Goal: Find specific page/section: Find specific page/section

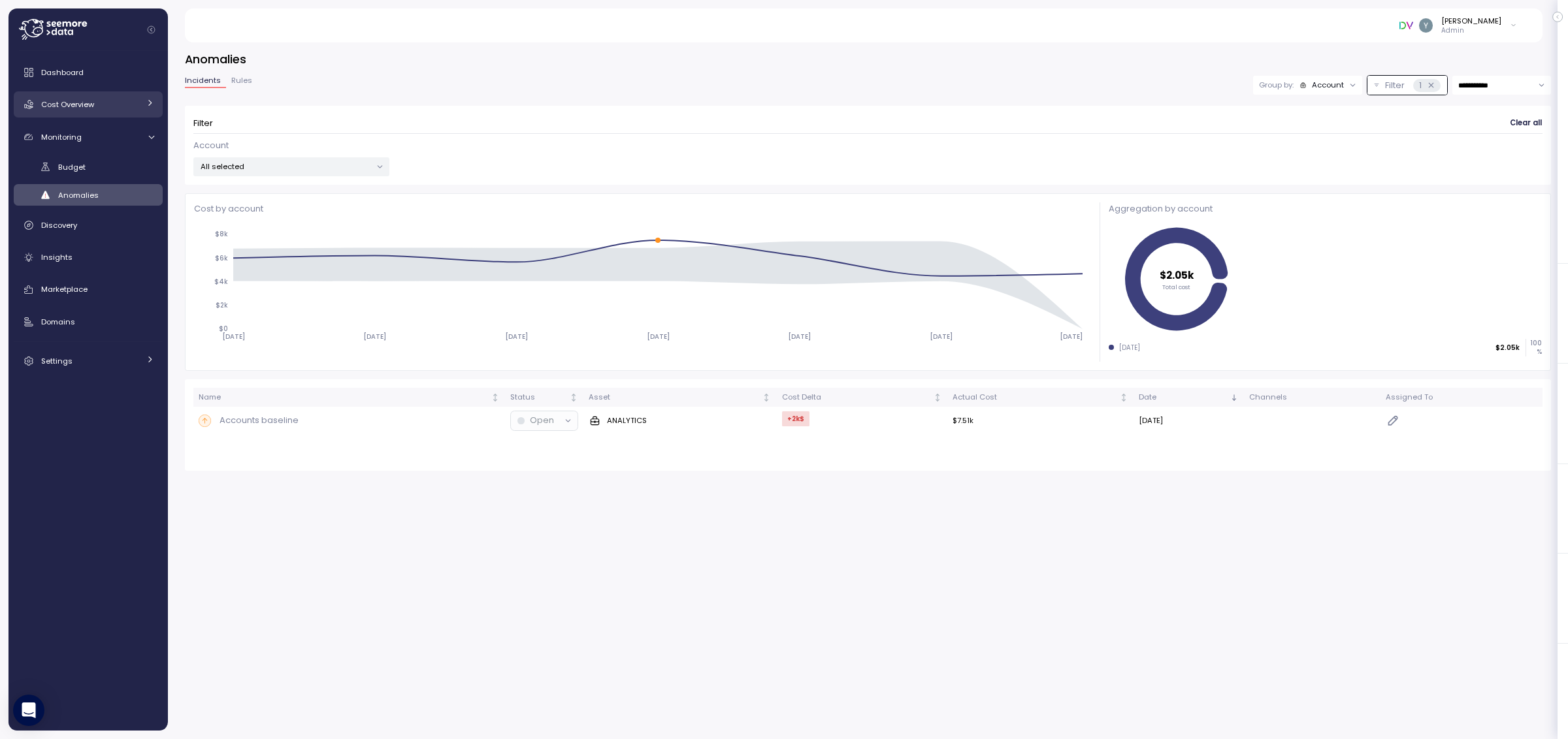
click at [146, 105] on icon at bounding box center [150, 103] width 9 height 9
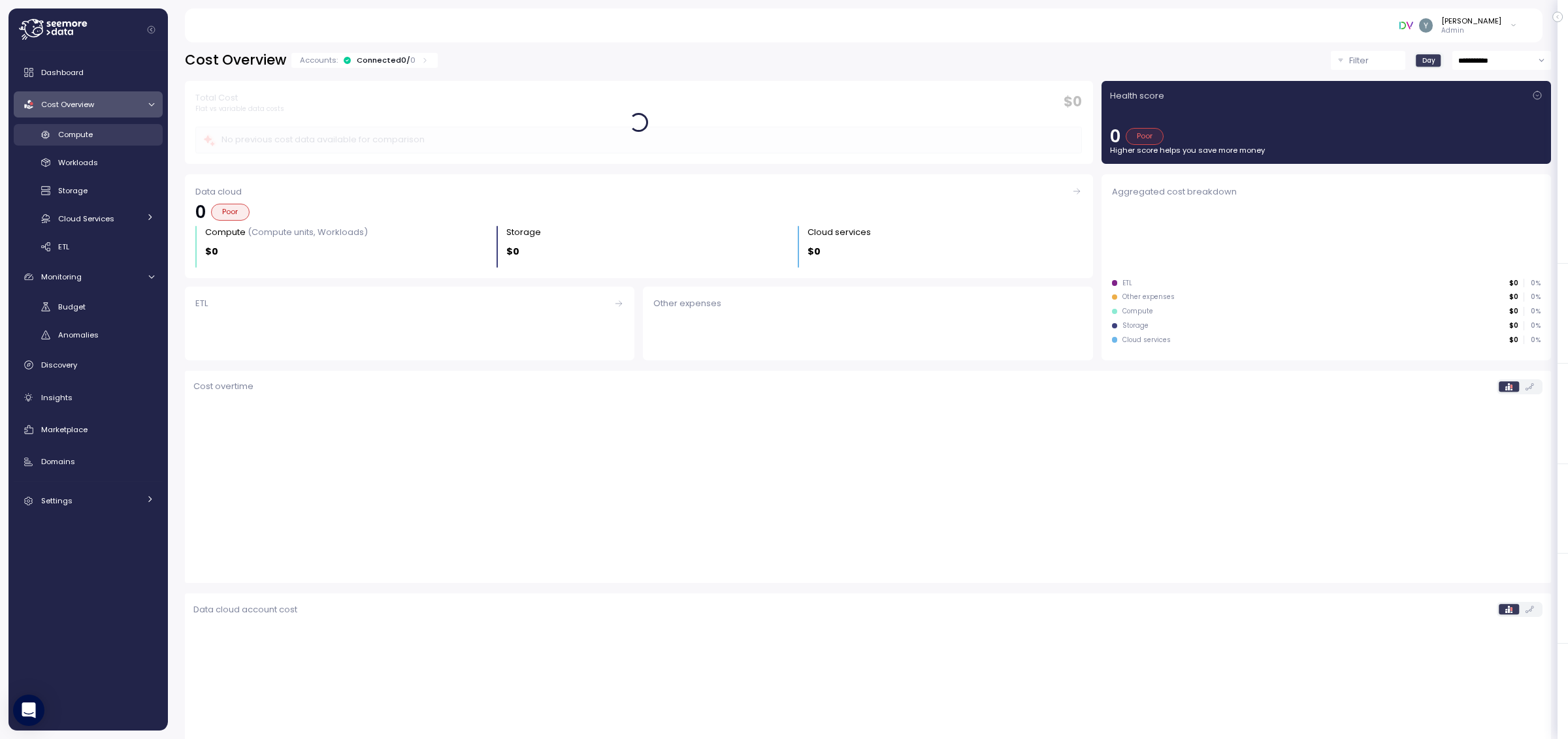
click at [81, 136] on span "Compute" at bounding box center [75, 134] width 34 height 10
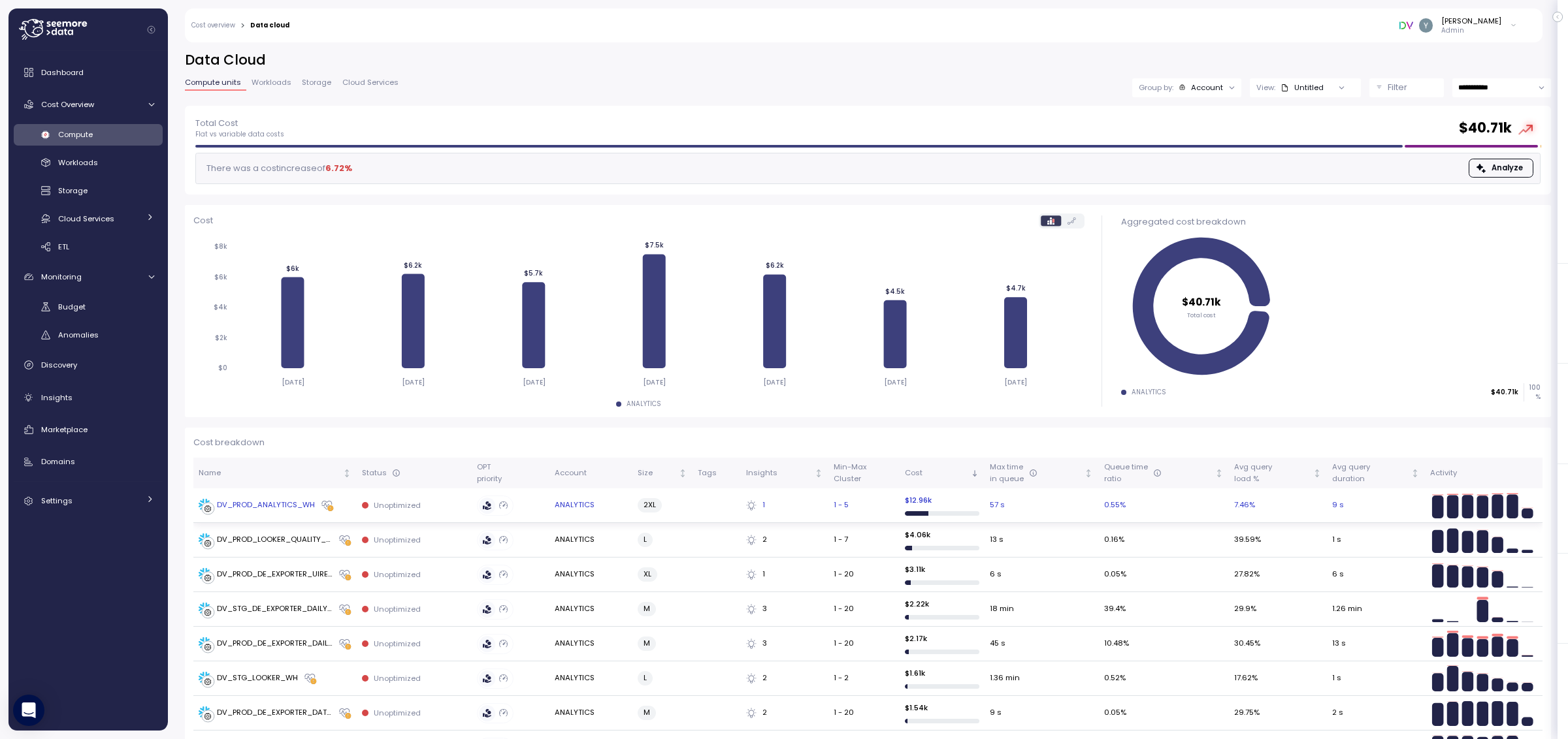
click at [276, 507] on div "DV_PROD_ANALYTICS_WH" at bounding box center [266, 505] width 98 height 12
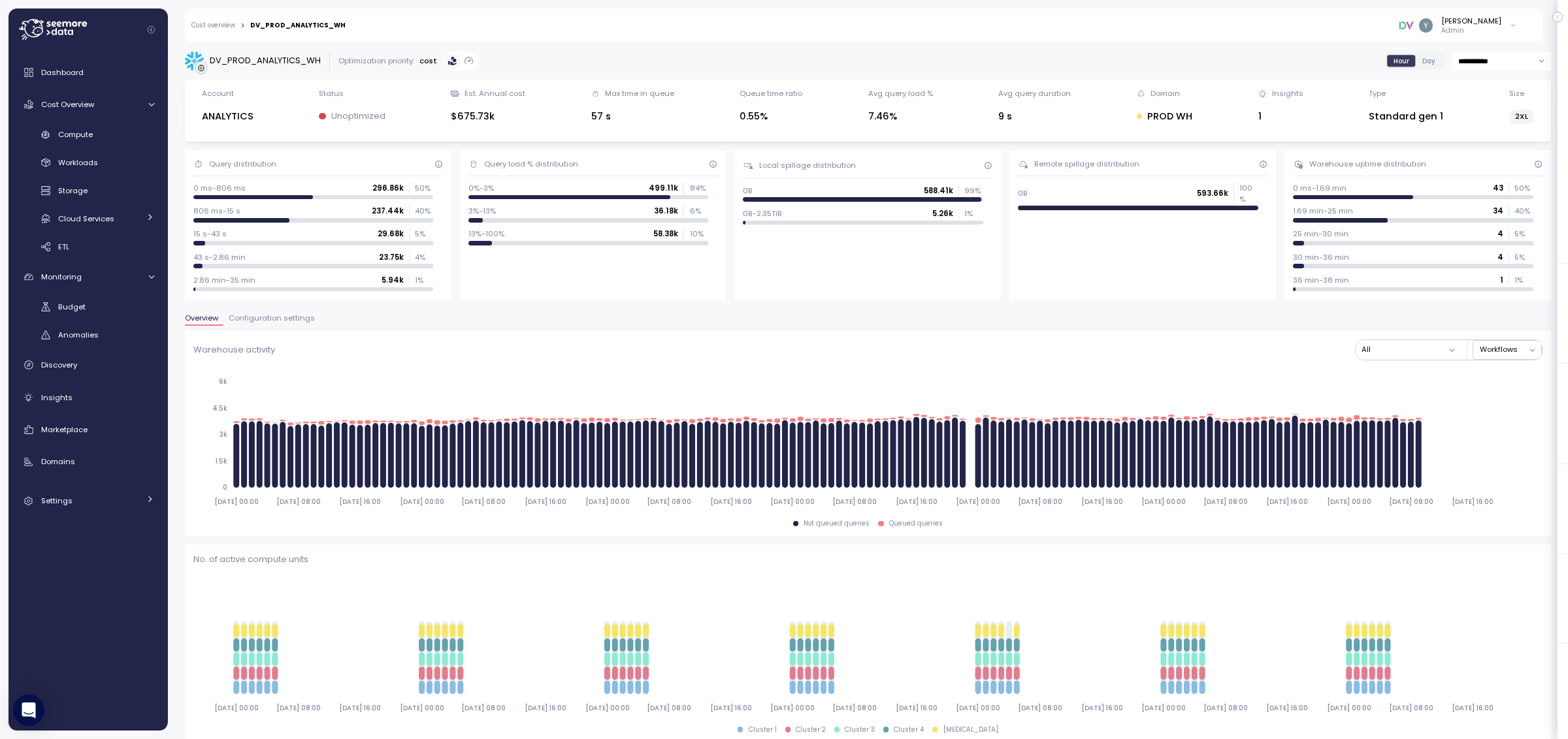
click at [290, 315] on span "Configuration settings" at bounding box center [272, 318] width 86 height 7
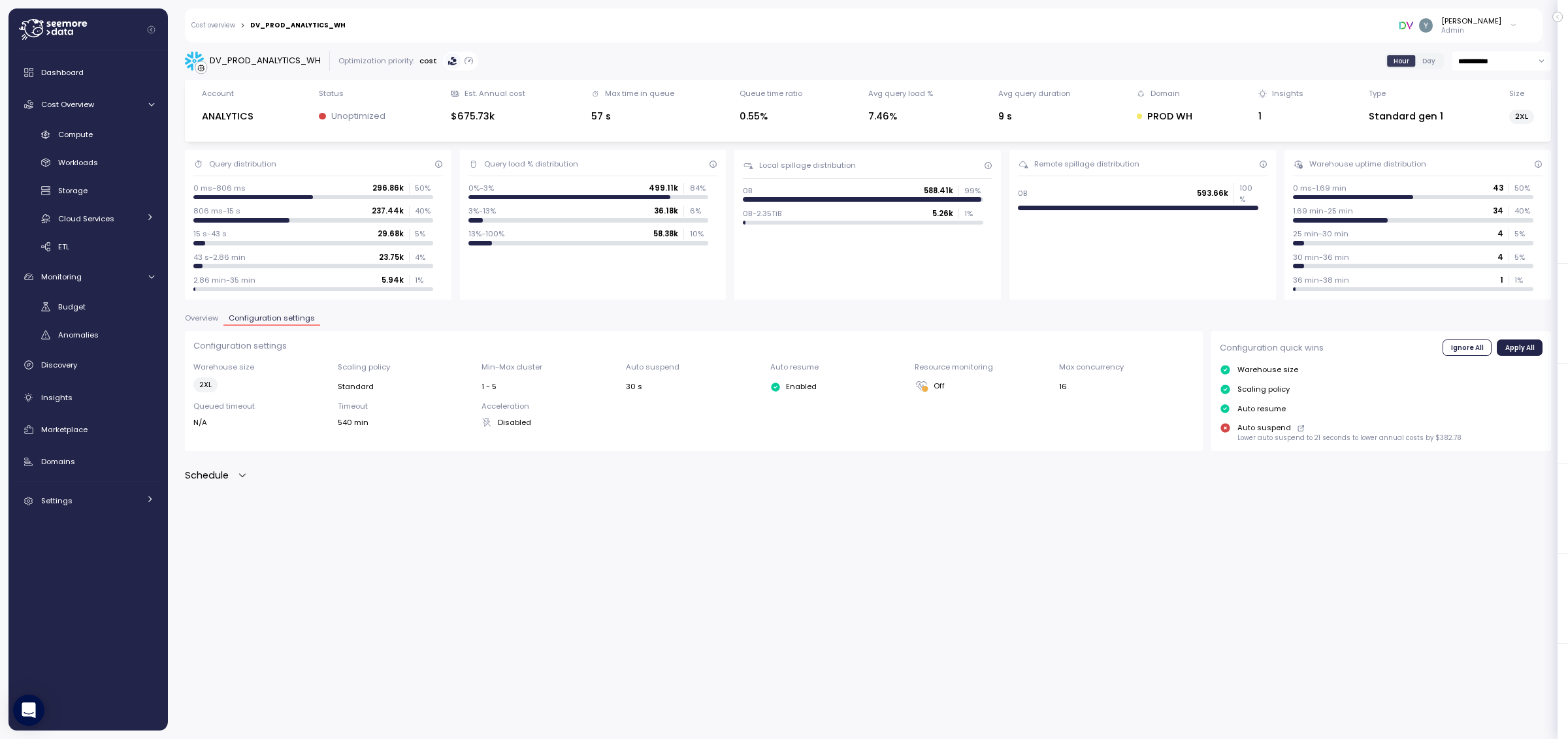
click at [242, 478] on icon "button" at bounding box center [242, 475] width 10 height 10
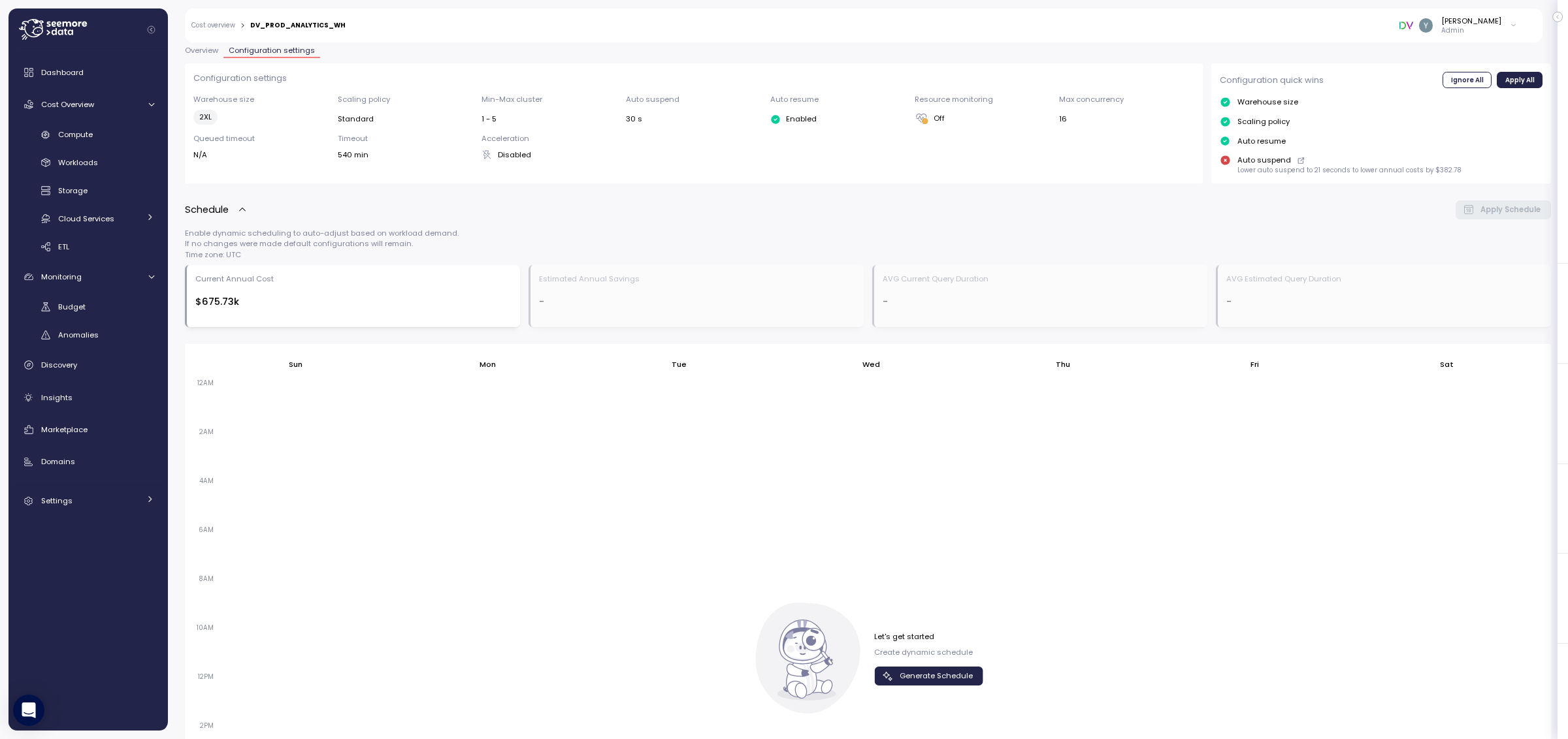
scroll to position [297, 0]
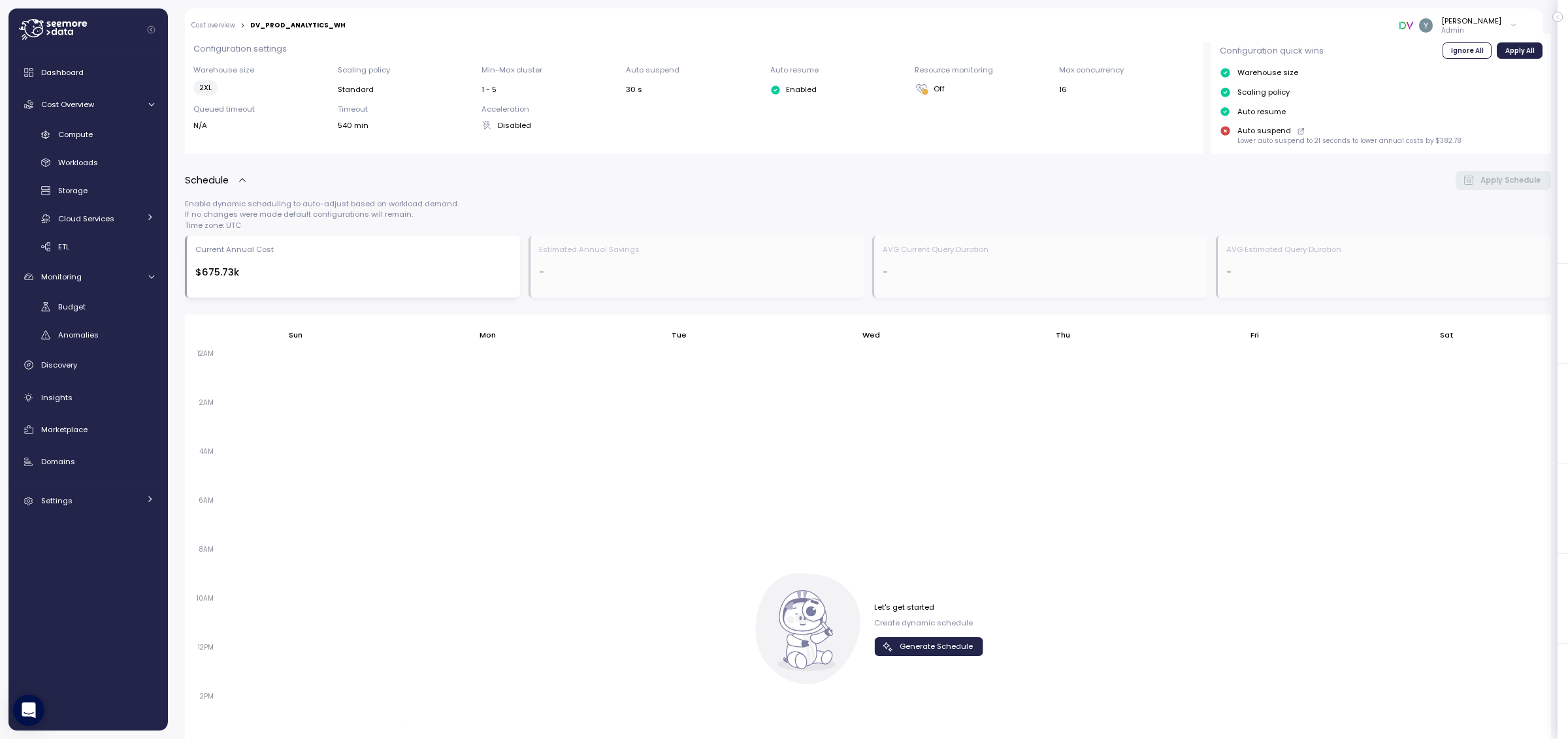
click at [242, 182] on icon "button" at bounding box center [242, 180] width 10 height 10
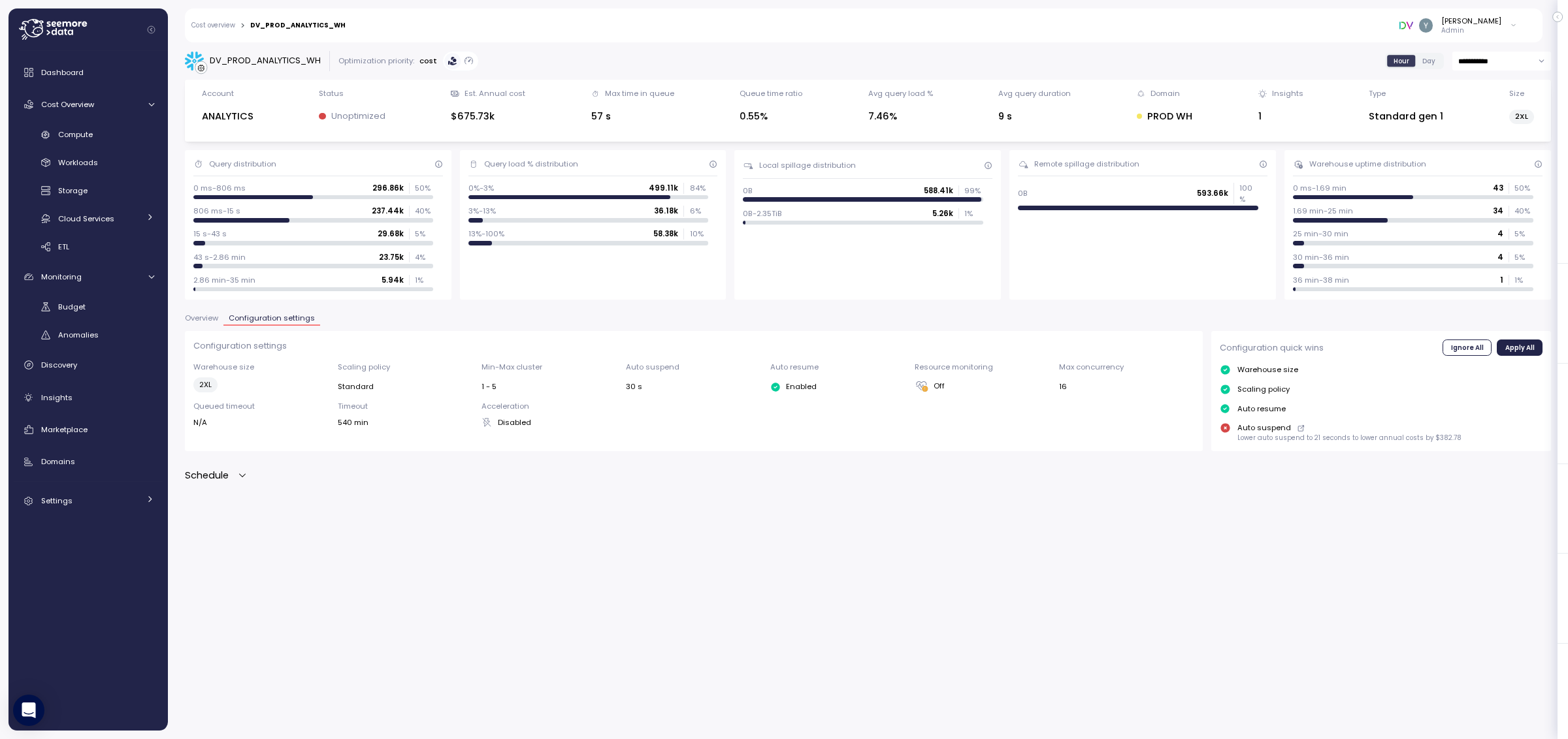
scroll to position [0, 0]
click at [239, 478] on icon "button" at bounding box center [242, 475] width 10 height 10
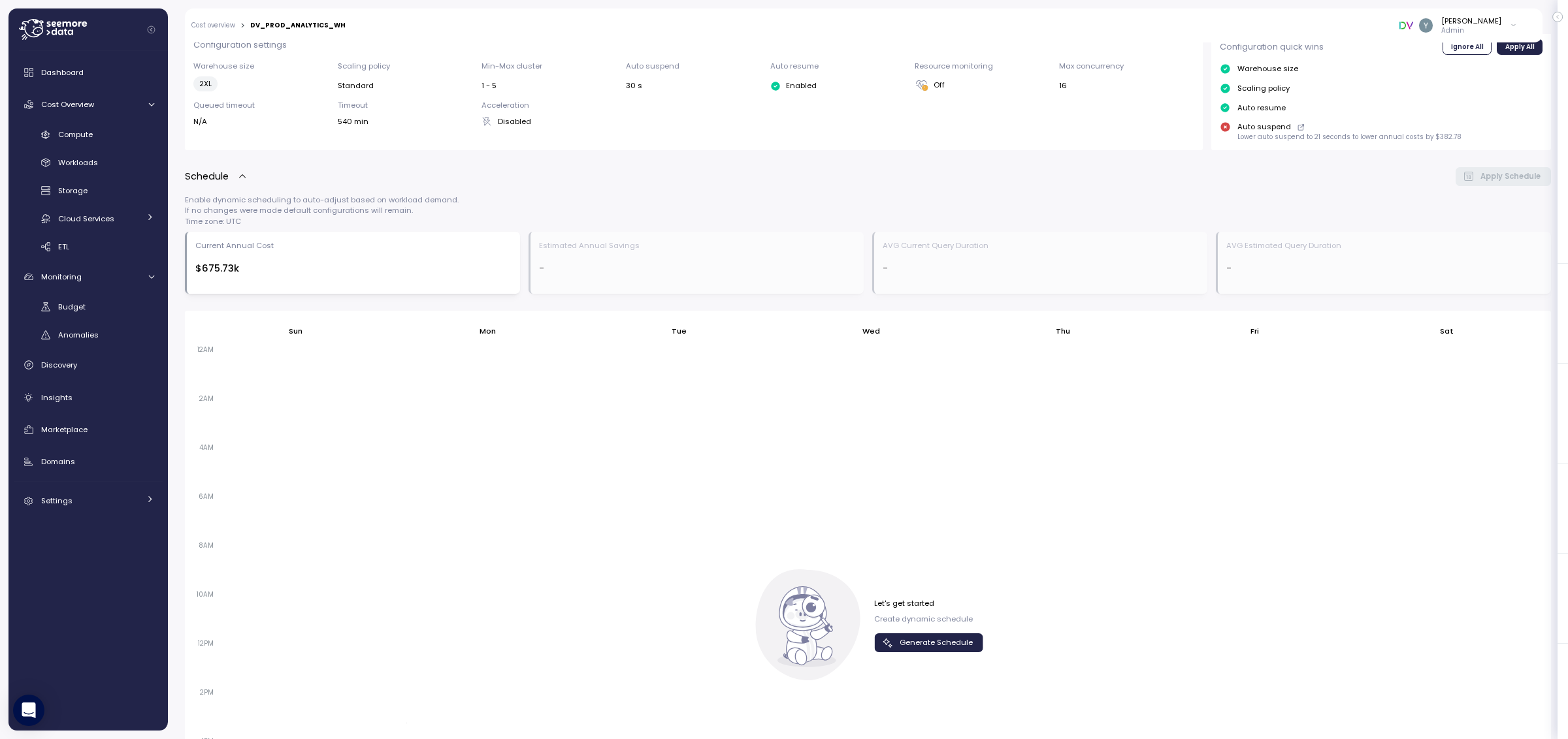
scroll to position [187, 0]
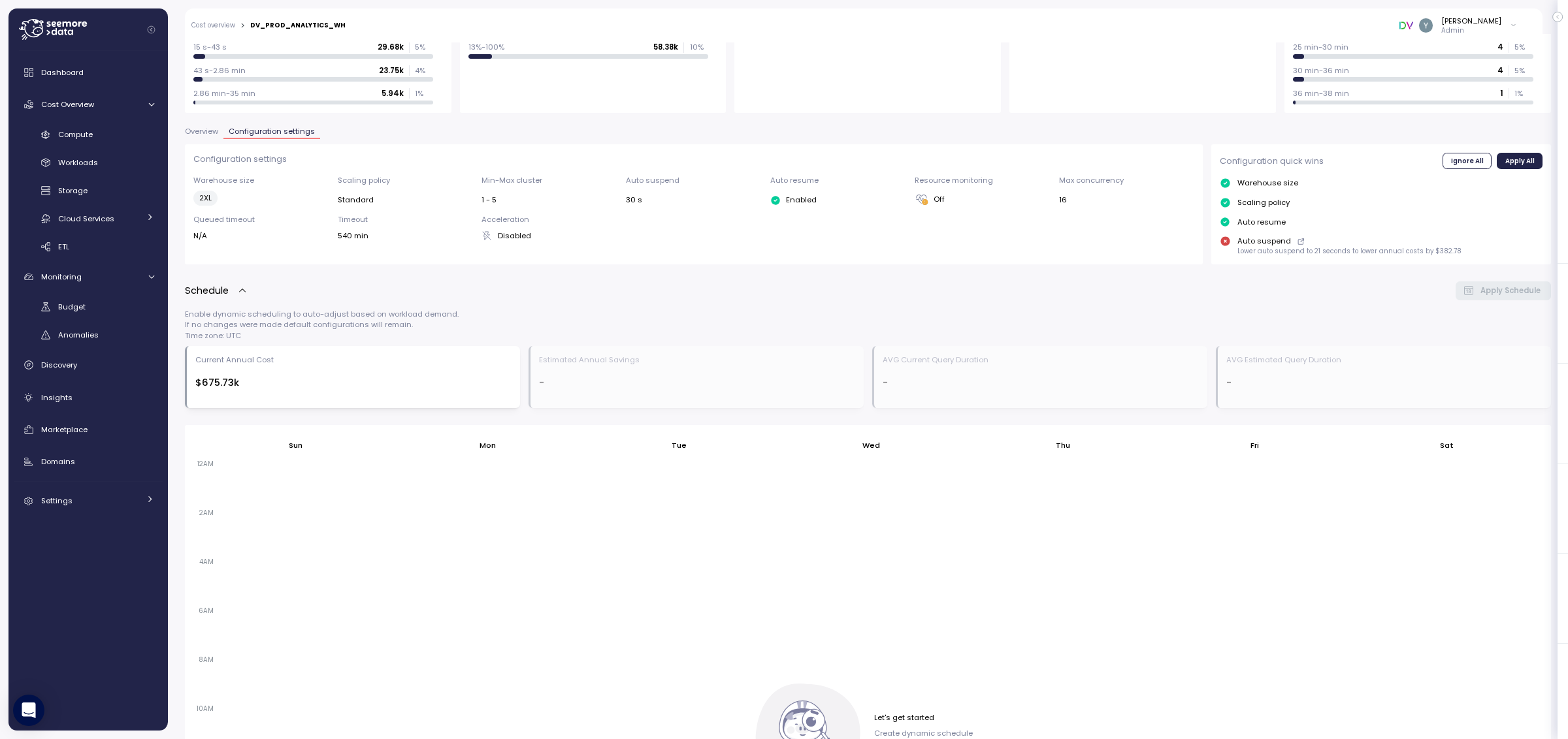
click at [242, 290] on icon "button" at bounding box center [242, 290] width 10 height 10
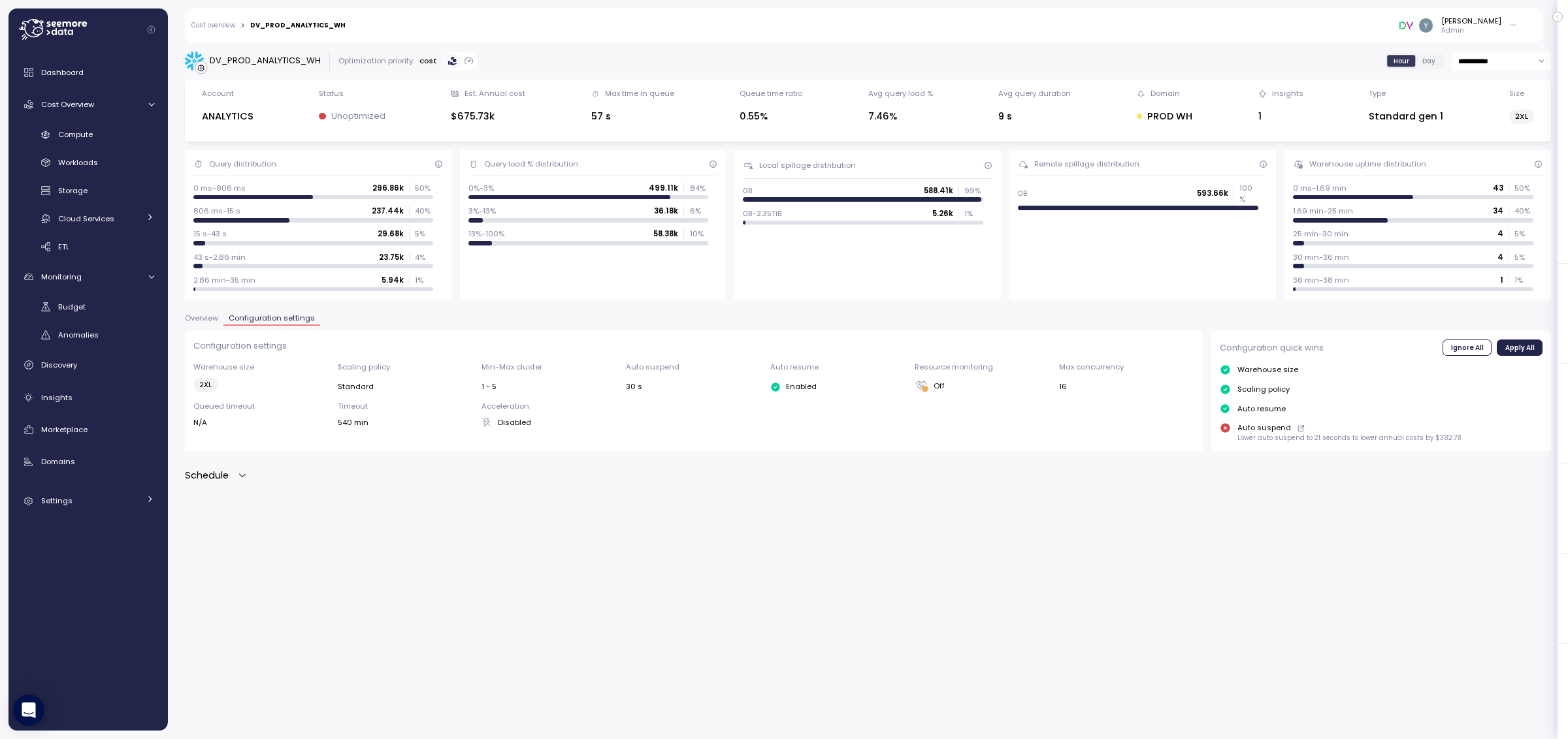
click at [242, 474] on icon "button" at bounding box center [242, 475] width 10 height 10
click at [239, 478] on icon "button" at bounding box center [242, 477] width 10 height 10
click at [241, 475] on icon "button" at bounding box center [242, 476] width 6 height 3
click at [241, 475] on icon "button" at bounding box center [242, 477] width 10 height 10
click at [241, 475] on icon "button" at bounding box center [242, 476] width 6 height 3
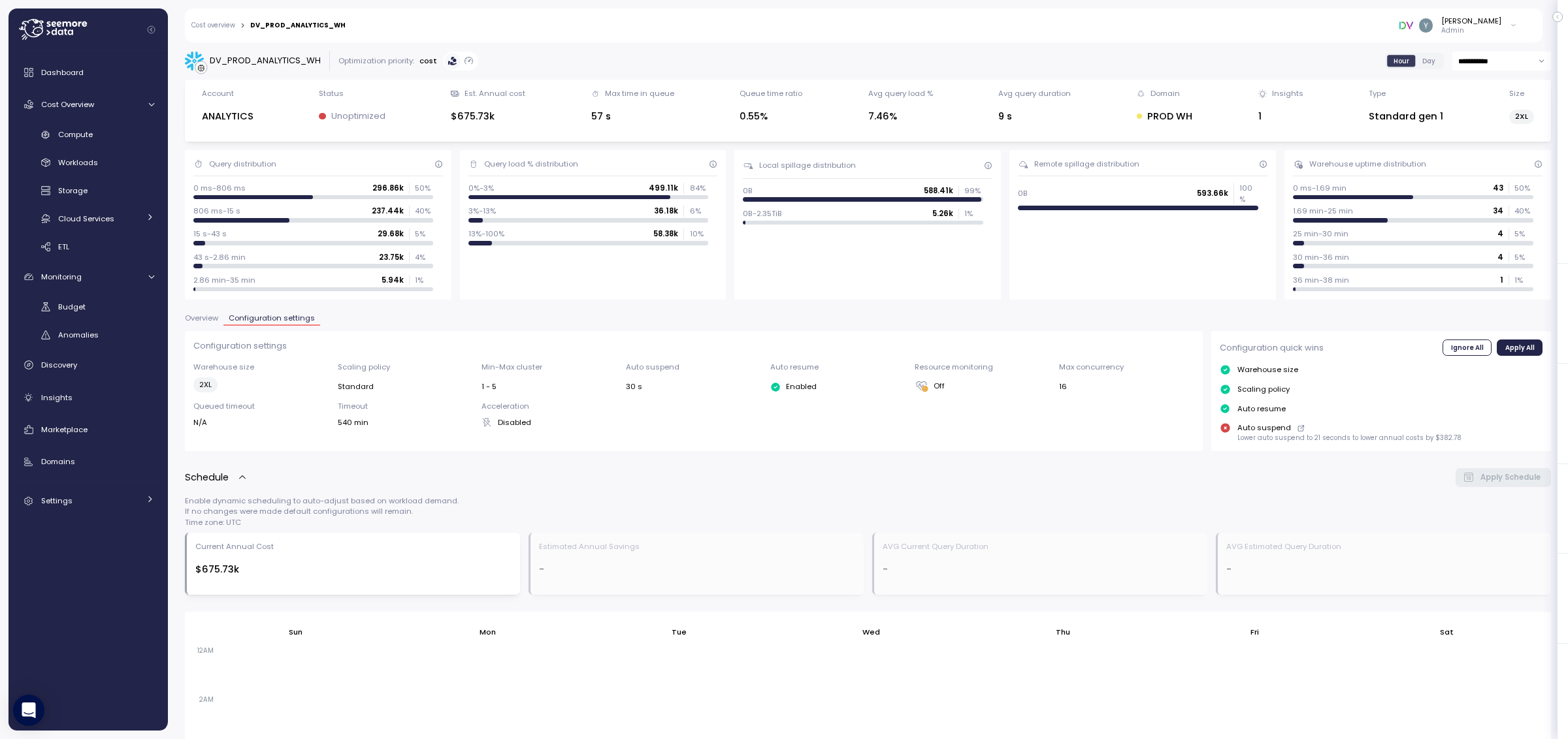
click at [241, 475] on icon "button" at bounding box center [242, 477] width 10 height 10
click at [233, 475] on div "Schedule" at bounding box center [216, 475] width 63 height 15
click at [240, 476] on icon "button" at bounding box center [242, 477] width 10 height 10
click at [242, 474] on icon "button" at bounding box center [242, 475] width 10 height 10
click at [242, 478] on icon "button" at bounding box center [242, 477] width 10 height 10
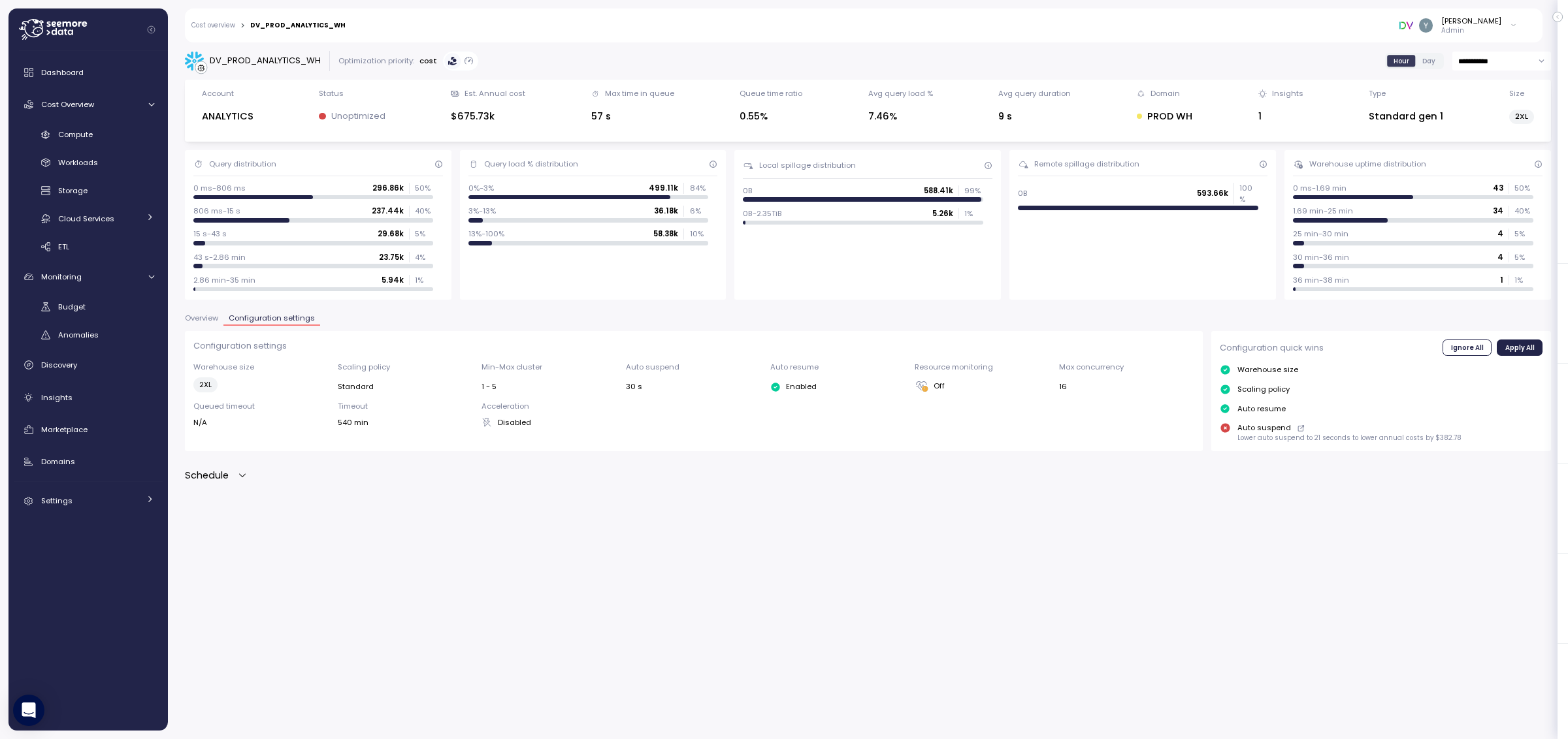
click at [240, 477] on icon "button" at bounding box center [242, 475] width 10 height 10
click at [238, 478] on icon "button" at bounding box center [242, 477] width 10 height 10
click at [240, 477] on icon "button" at bounding box center [242, 475] width 10 height 10
click at [240, 477] on icon "button" at bounding box center [242, 477] width 6 height 3
click at [240, 477] on icon "button" at bounding box center [242, 475] width 10 height 10
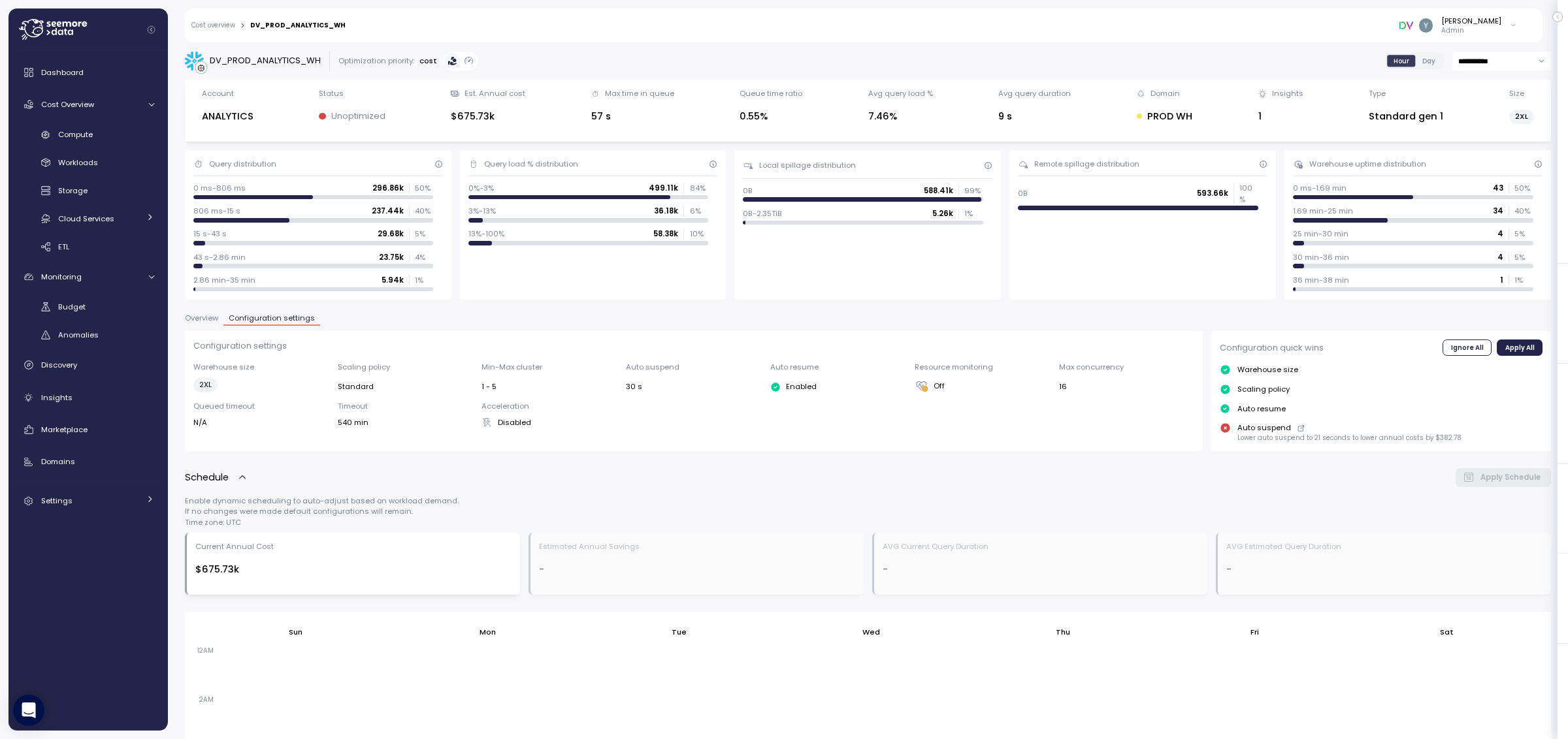
click at [240, 477] on icon "button" at bounding box center [242, 477] width 6 height 3
click at [240, 476] on icon "button" at bounding box center [242, 475] width 10 height 10
click at [240, 476] on icon "button" at bounding box center [242, 477] width 10 height 10
click at [240, 474] on icon "button" at bounding box center [242, 475] width 10 height 10
click at [241, 478] on icon "button" at bounding box center [242, 477] width 10 height 10
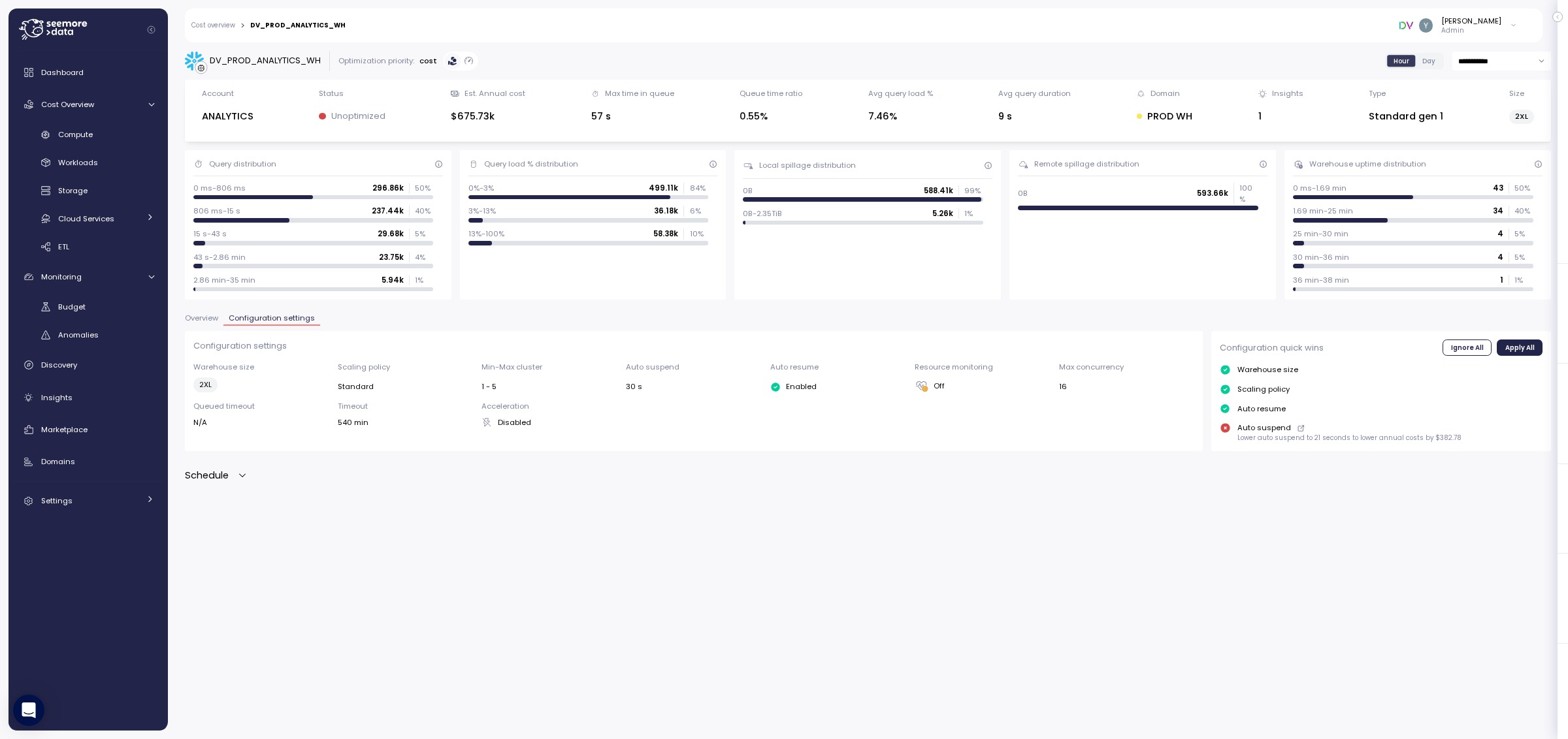
click at [246, 480] on icon "button" at bounding box center [242, 475] width 10 height 10
click at [245, 478] on icon "button" at bounding box center [242, 477] width 6 height 3
click at [245, 478] on icon "button" at bounding box center [242, 475] width 10 height 10
click at [242, 479] on icon "button" at bounding box center [242, 477] width 10 height 10
click at [244, 473] on icon "button" at bounding box center [242, 475] width 10 height 10
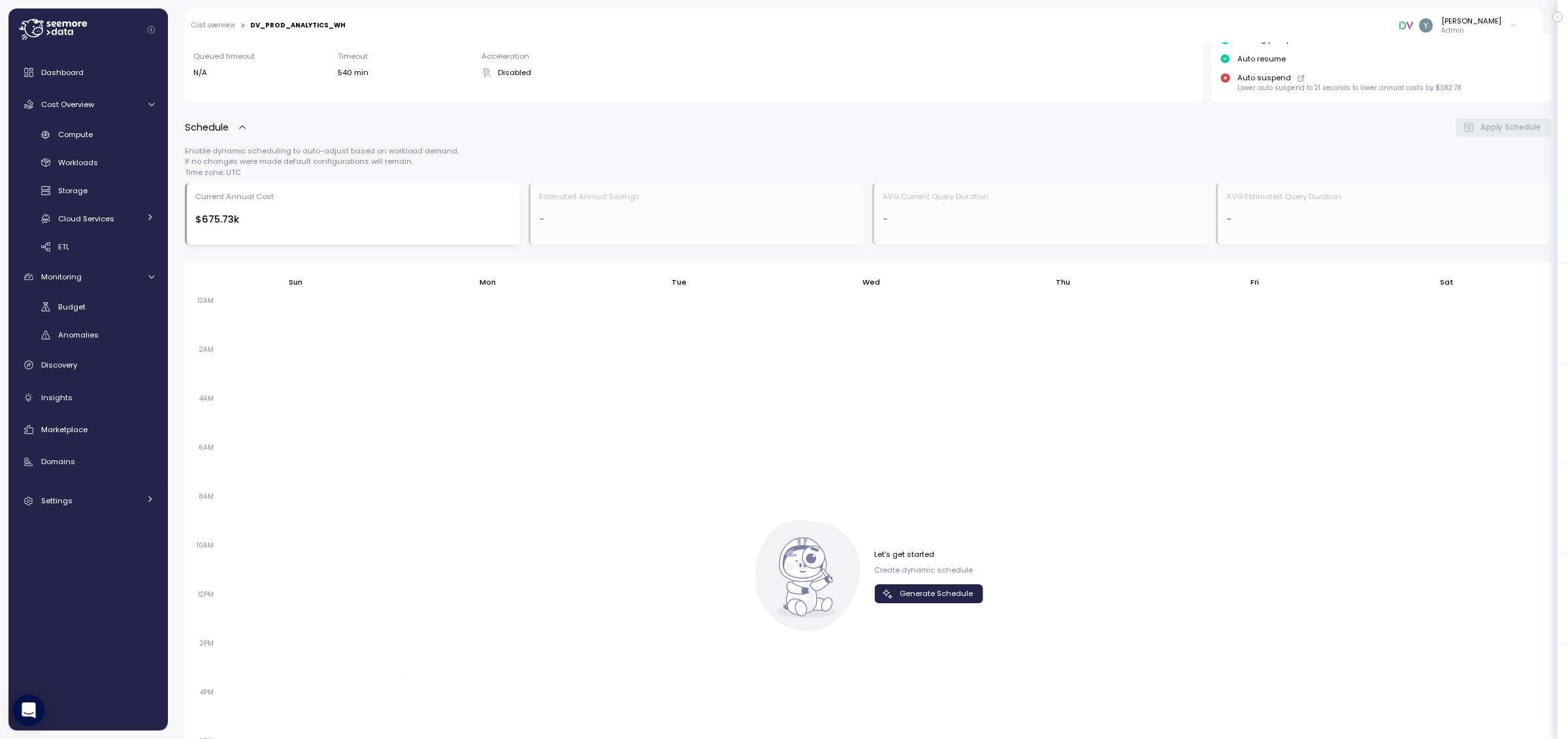
scroll to position [321, 0]
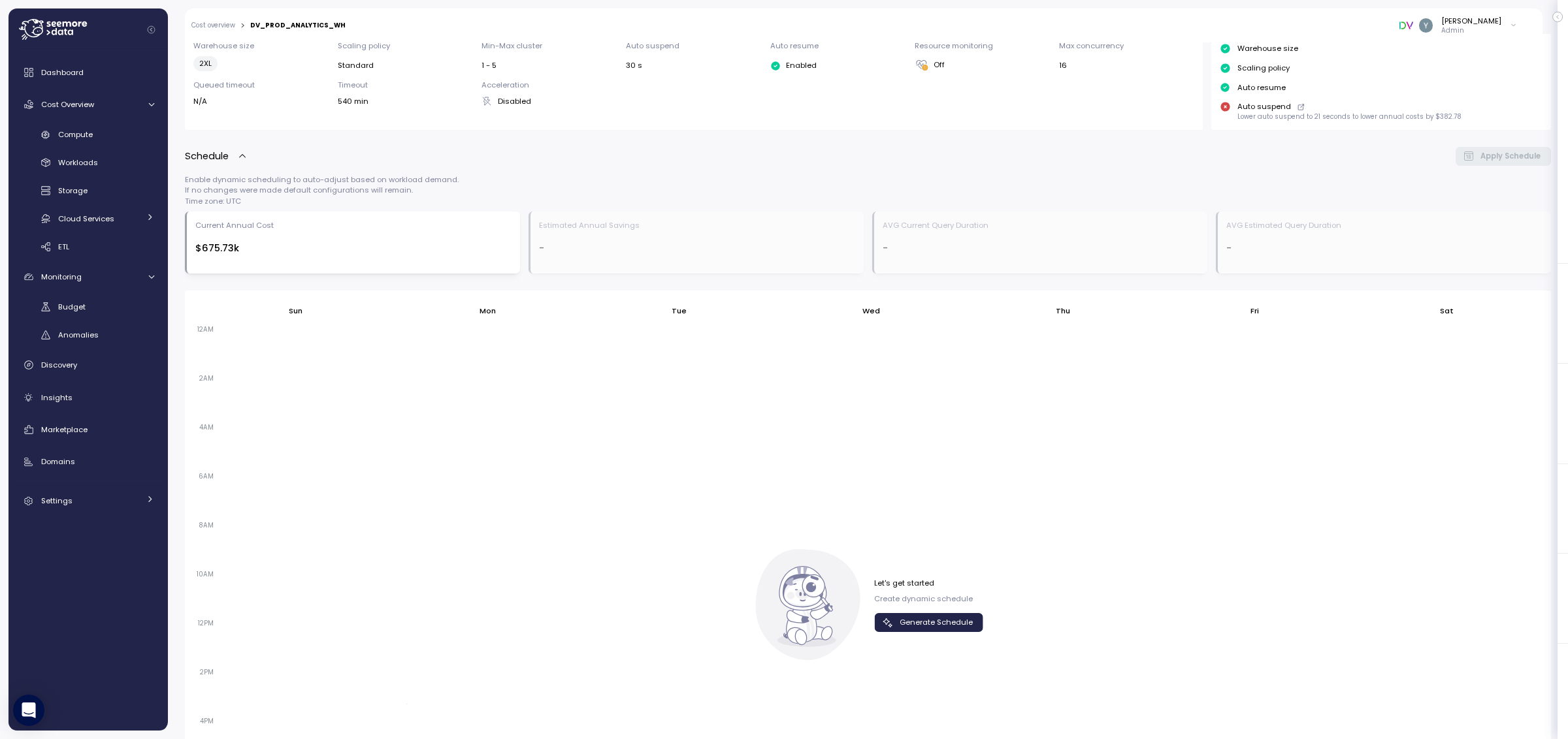
click at [234, 156] on div "Schedule" at bounding box center [216, 156] width 63 height 15
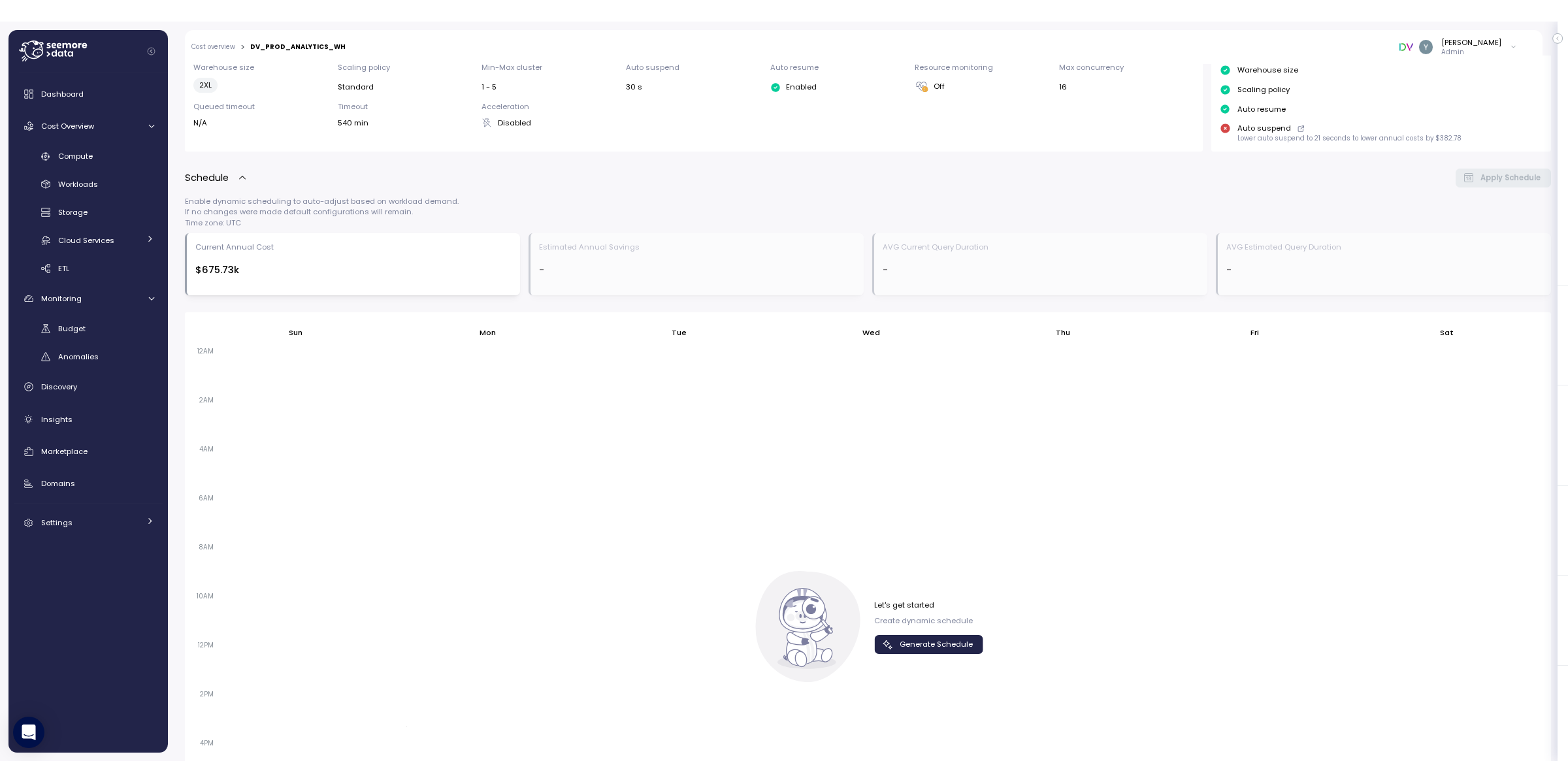
scroll to position [0, 0]
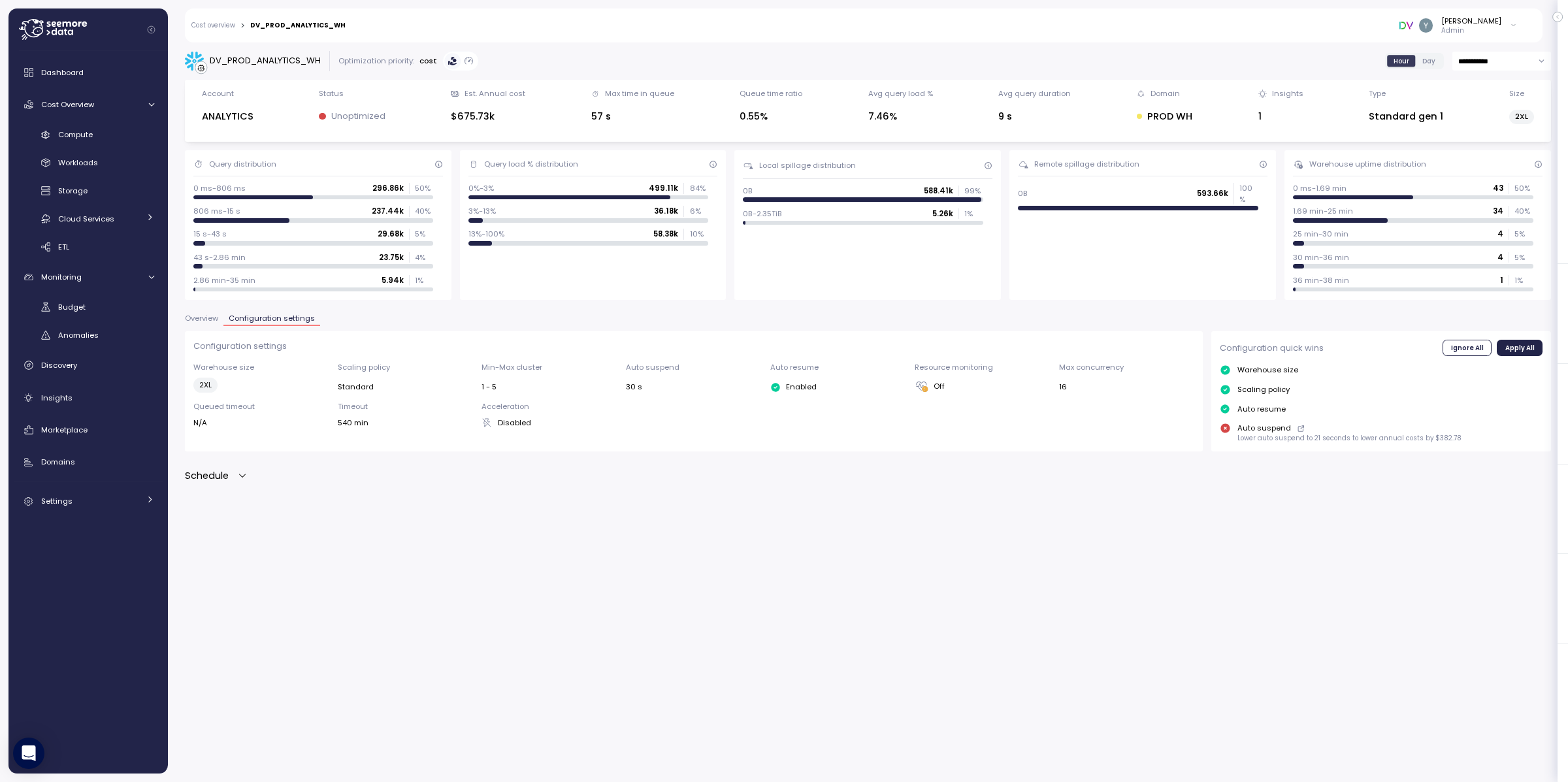
click at [245, 474] on icon "button" at bounding box center [242, 476] width 10 height 10
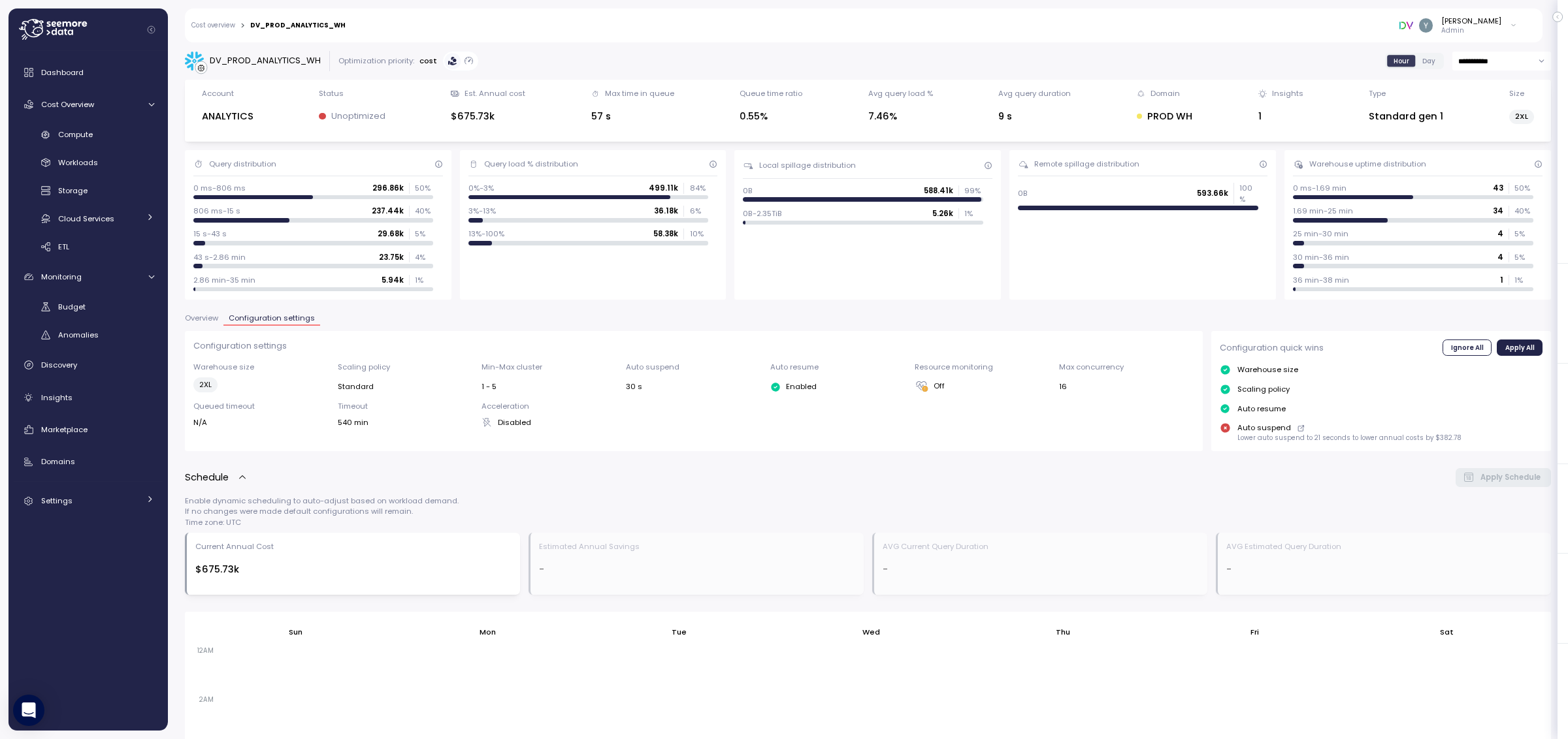
click at [242, 478] on icon "button" at bounding box center [242, 477] width 10 height 10
click at [243, 478] on icon "button" at bounding box center [242, 475] width 10 height 10
click at [236, 474] on div "Schedule" at bounding box center [216, 478] width 63 height 15
click at [243, 474] on icon "button" at bounding box center [242, 475] width 10 height 10
click at [242, 478] on icon "button" at bounding box center [242, 477] width 10 height 10
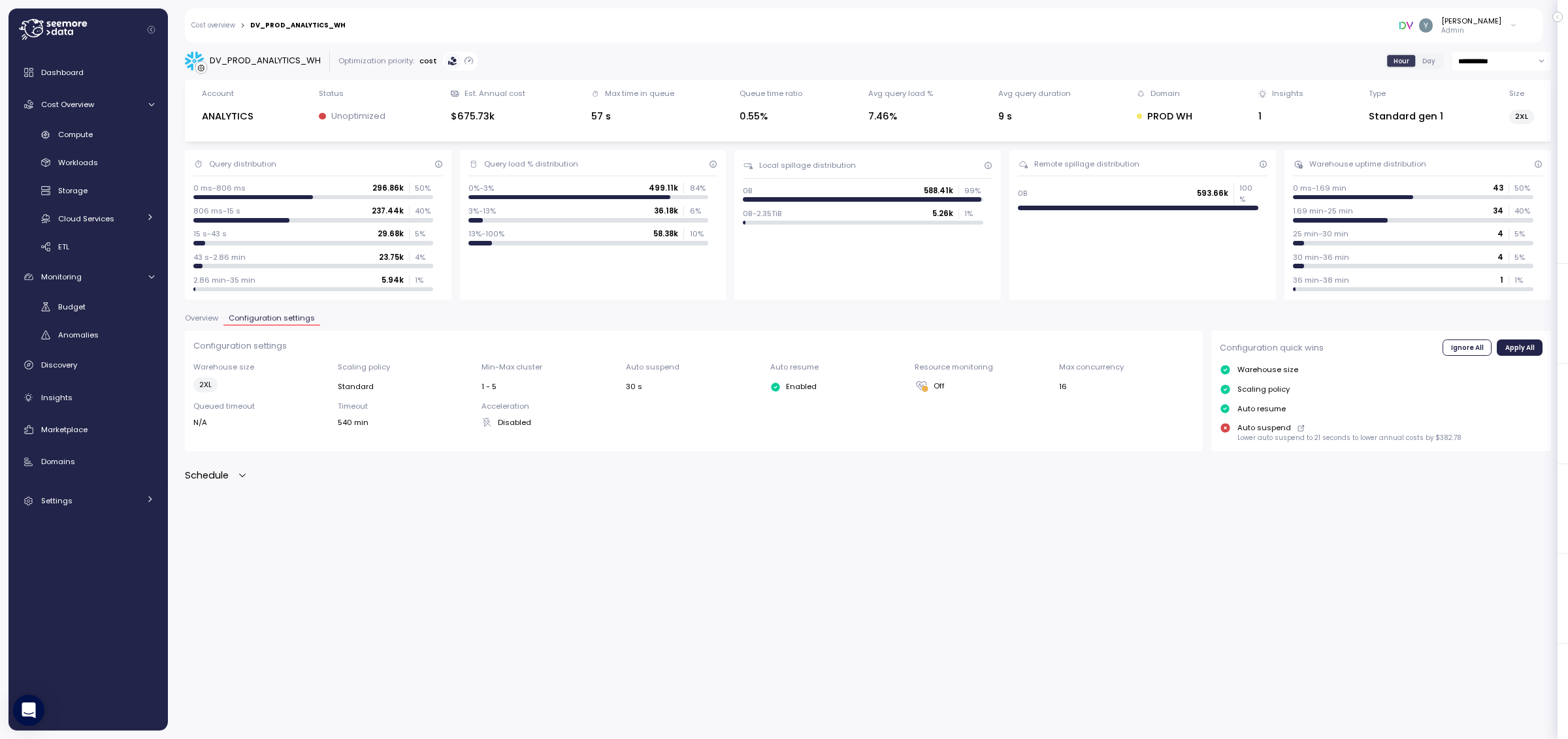
click at [242, 478] on icon "button" at bounding box center [242, 475] width 10 height 10
click at [242, 474] on icon "button" at bounding box center [242, 477] width 10 height 10
click at [242, 474] on icon "button" at bounding box center [242, 475] width 10 height 10
click at [240, 479] on icon "button" at bounding box center [242, 477] width 10 height 10
click at [242, 478] on icon "button" at bounding box center [242, 475] width 10 height 10
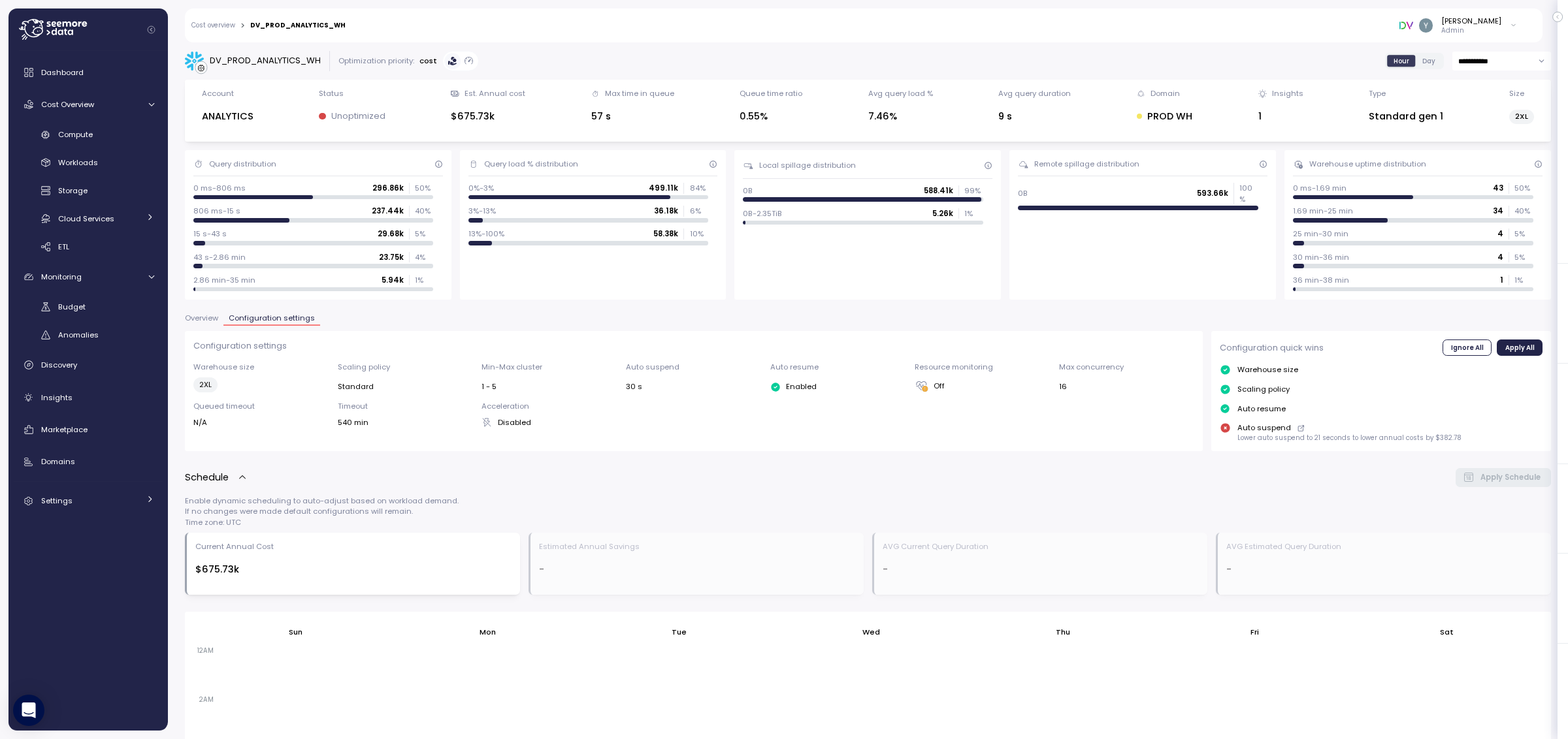
click at [199, 322] on span "Overview" at bounding box center [202, 318] width 33 height 7
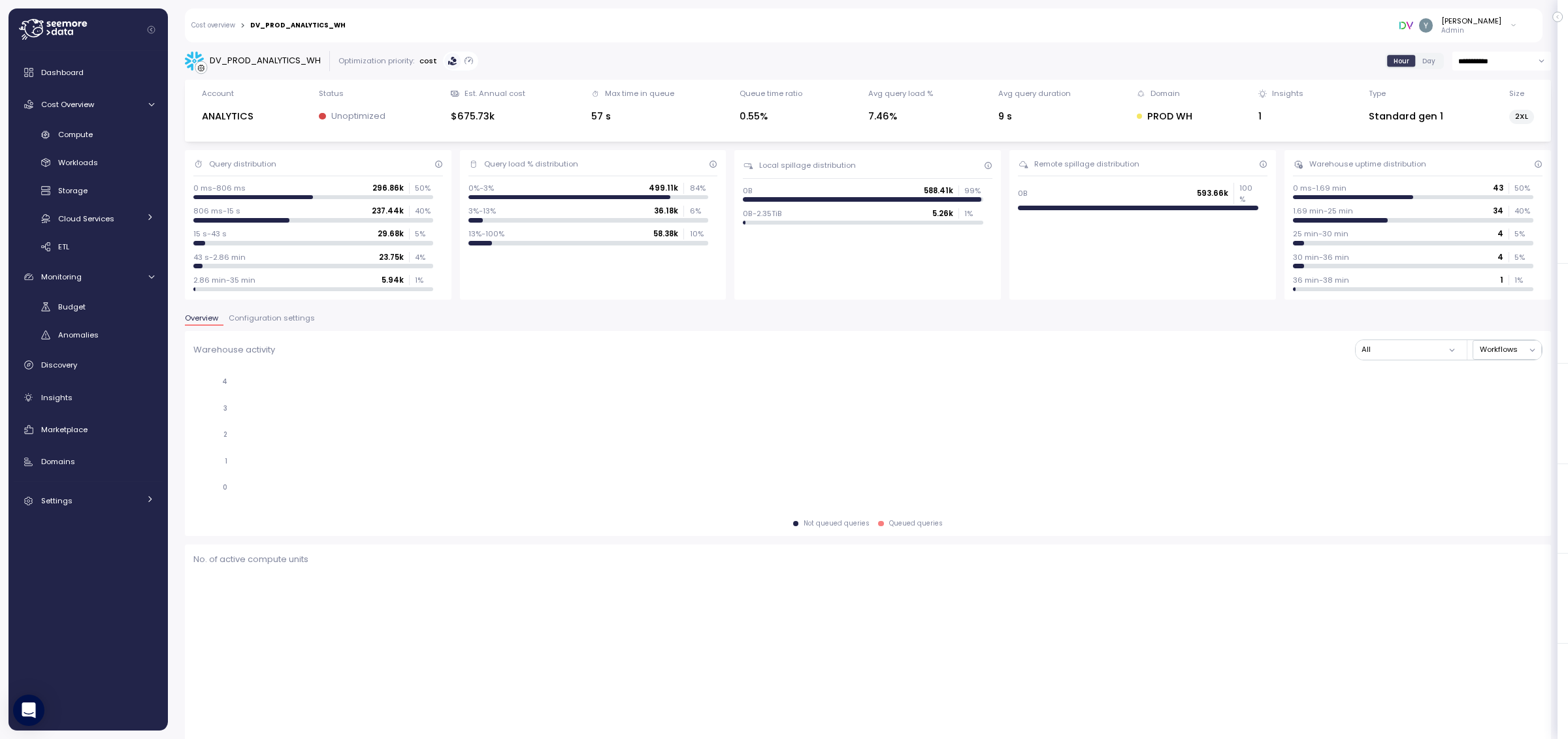
click at [240, 322] on span "Configuration settings" at bounding box center [272, 318] width 86 height 7
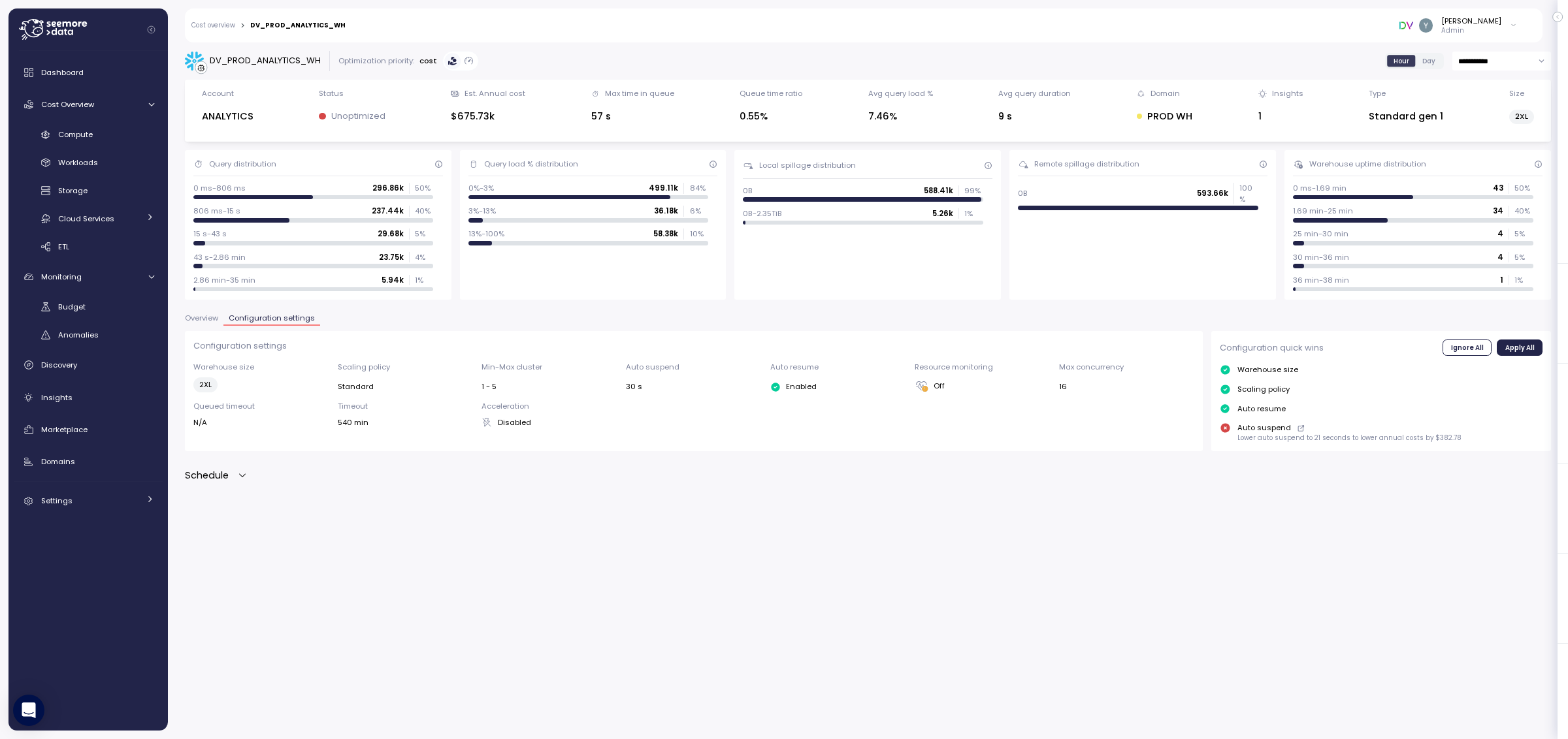
click at [241, 478] on icon "button" at bounding box center [242, 475] width 10 height 10
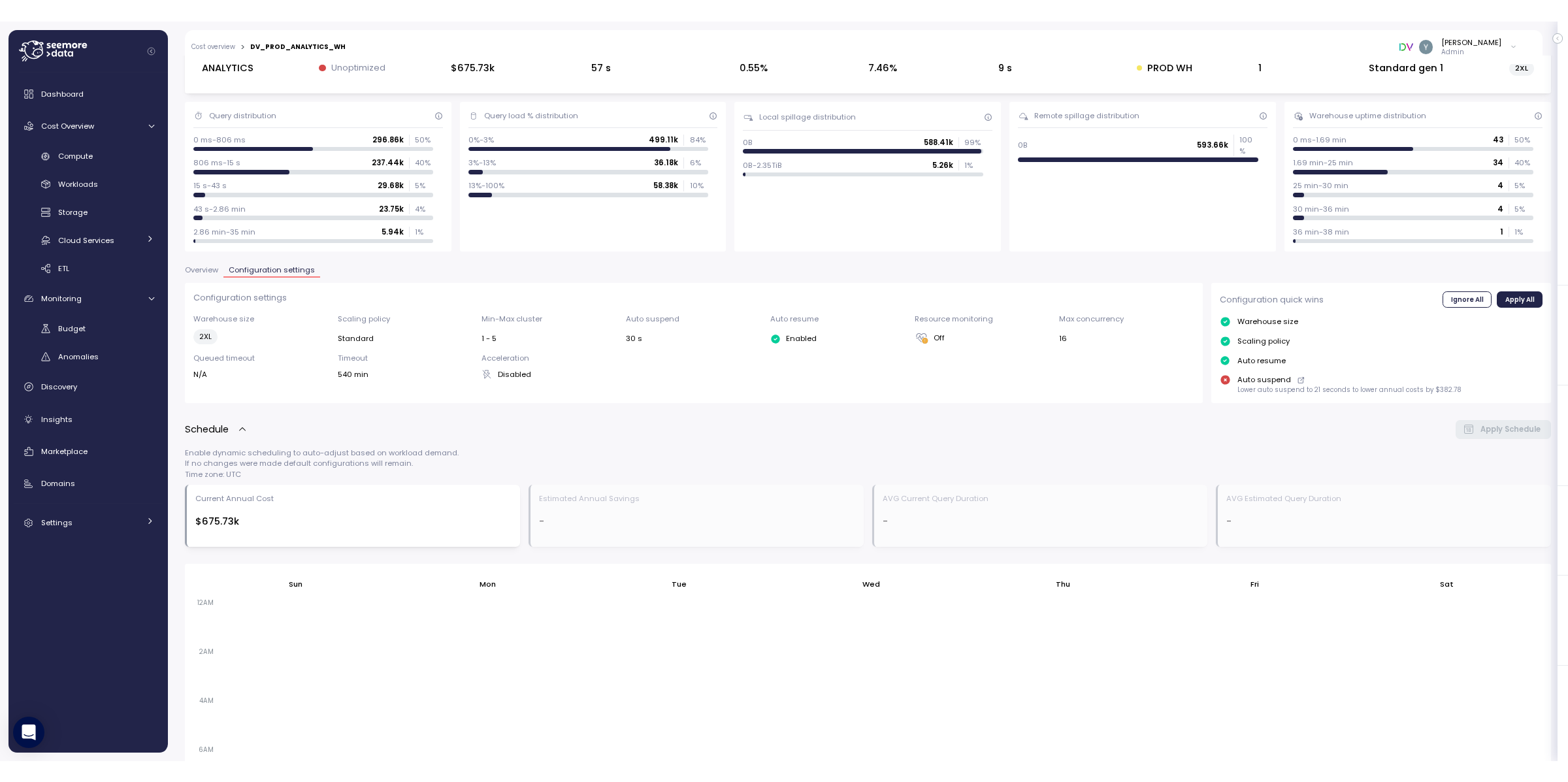
scroll to position [89, 0]
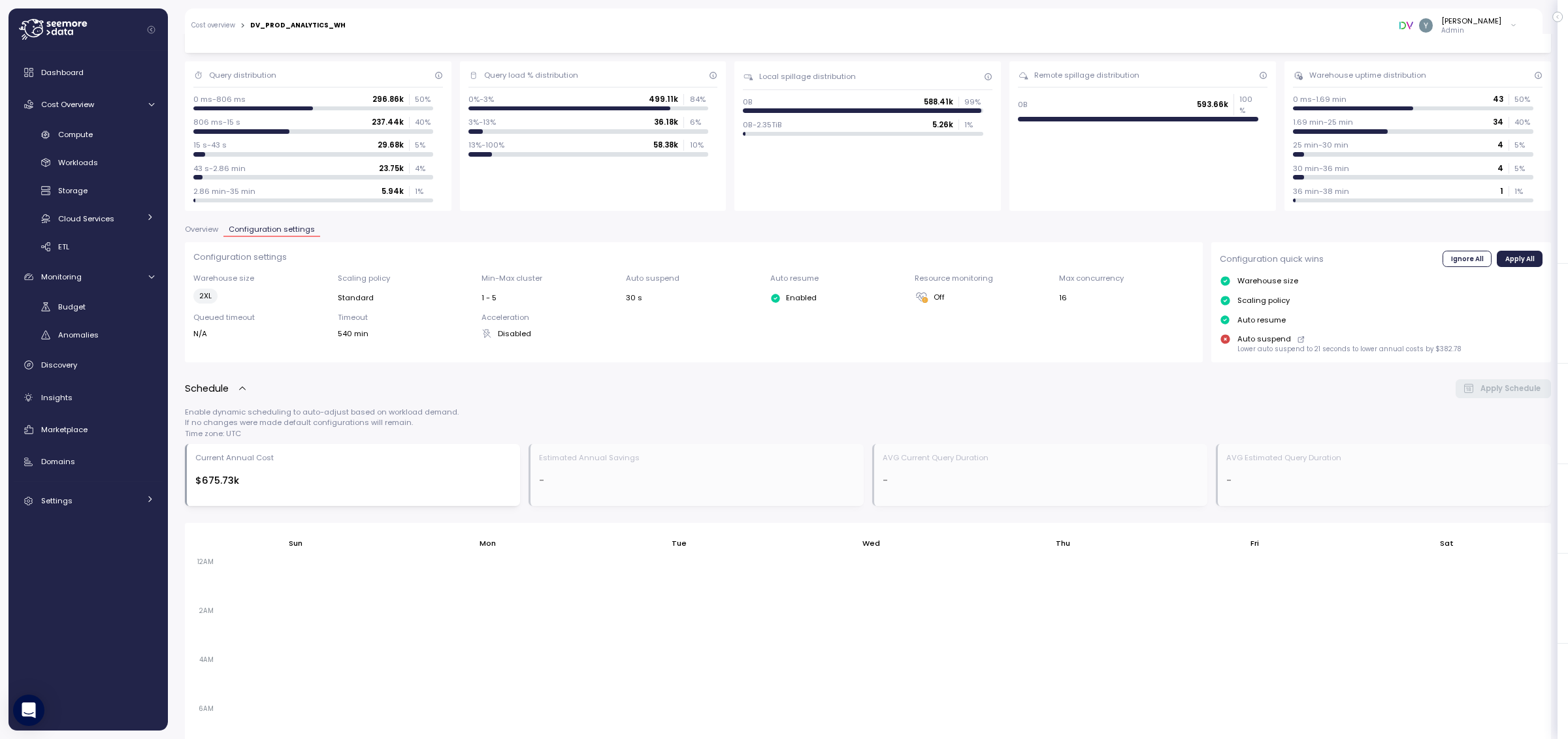
click at [209, 408] on p "Enable dynamic scheduling to auto-adjust based on workload demand. If no change…" at bounding box center [868, 423] width 1366 height 32
